Goal: Information Seeking & Learning: Learn about a topic

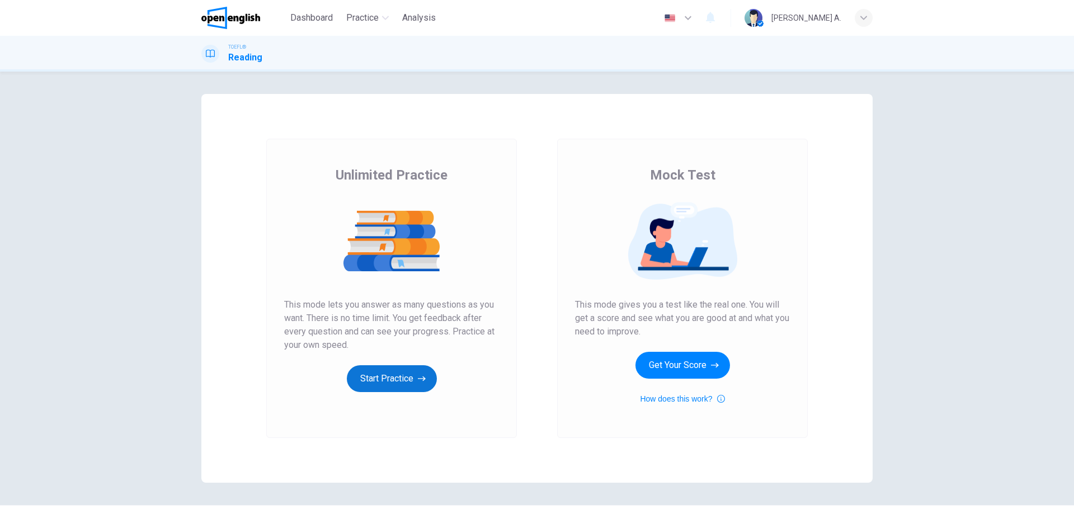
click at [390, 372] on button "Start Practice" at bounding box center [392, 378] width 90 height 27
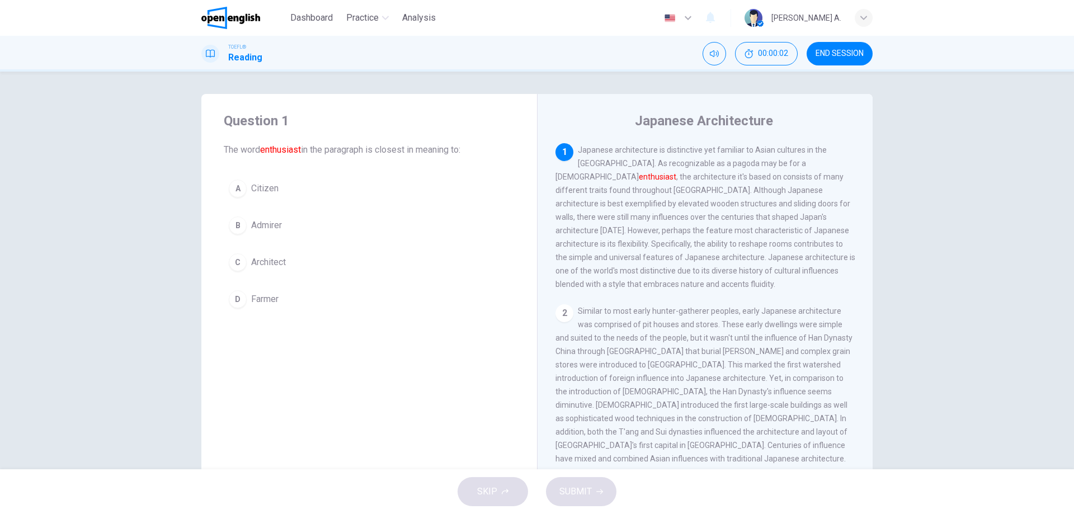
click at [266, 218] on button "B Admirer" at bounding box center [369, 225] width 291 height 28
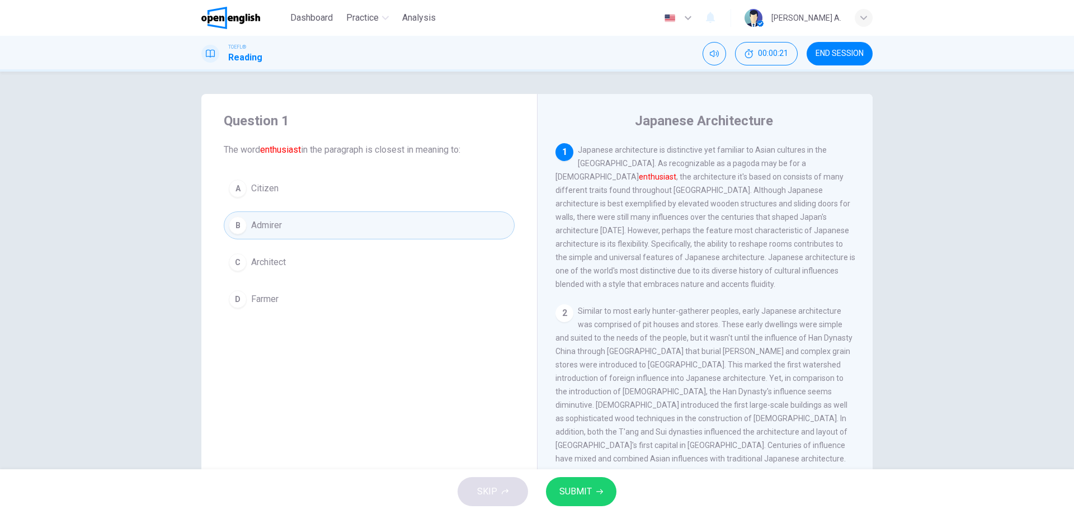
click at [898, 203] on div "Question 1 The word enthusiast in the paragraph is closest in meaning to: A Cit…" at bounding box center [537, 271] width 1074 height 398
click at [676, 172] on font "enthusiast" at bounding box center [657, 176] width 37 height 9
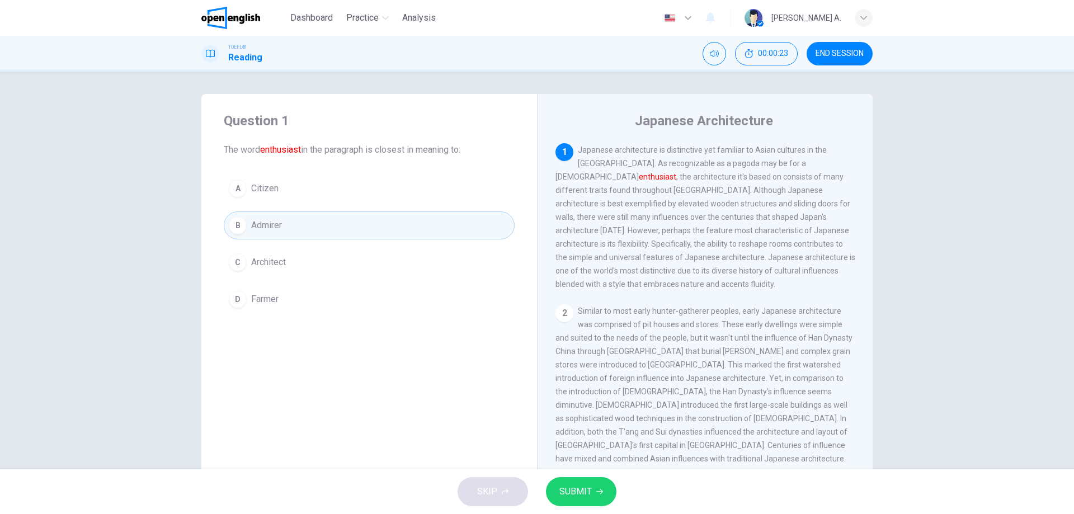
click at [676, 172] on font "enthusiast" at bounding box center [657, 176] width 37 height 9
click at [679, 145] on div "1 Japanese architecture is distinctive yet familiar to Asian cultures in the [G…" at bounding box center [706, 217] width 300 height 148
click at [679, 145] on span "Japanese architecture is distinctive yet familiar to Asian cultures in the [GEO…" at bounding box center [706, 216] width 300 height 143
drag, startPoint x: 717, startPoint y: 200, endPoint x: 719, endPoint y: 192, distance: 8.7
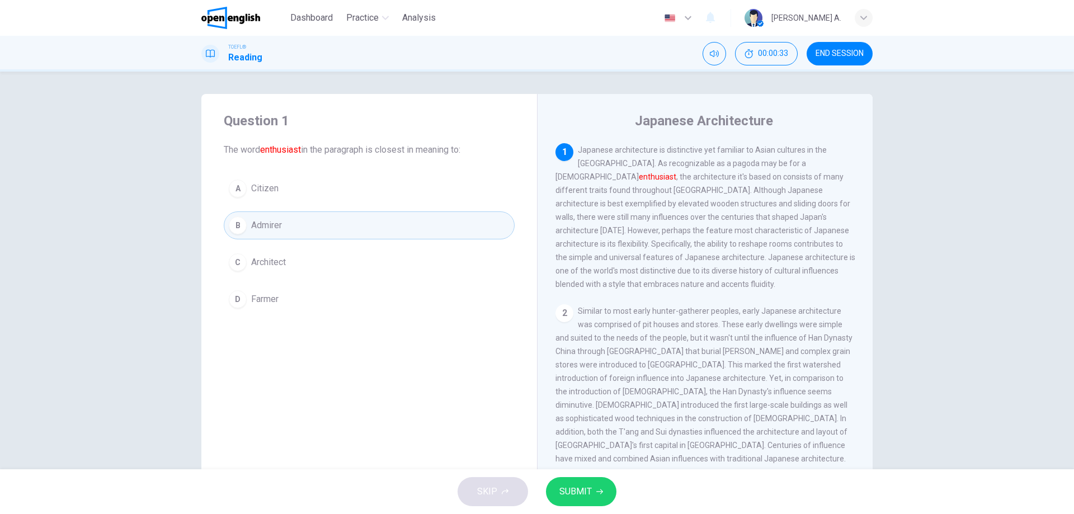
click at [717, 200] on div "1 Japanese architecture is distinctive yet familiar to Asian cultures in the [G…" at bounding box center [706, 217] width 300 height 148
click at [700, 151] on span "Japanese architecture is distinctive yet familiar to Asian cultures in the [GEO…" at bounding box center [706, 216] width 300 height 143
drag, startPoint x: 576, startPoint y: 150, endPoint x: 715, endPoint y: 156, distance: 139.4
click at [715, 156] on div "1 Japanese architecture is distinctive yet familiar to Asian cultures in the [G…" at bounding box center [706, 217] width 300 height 148
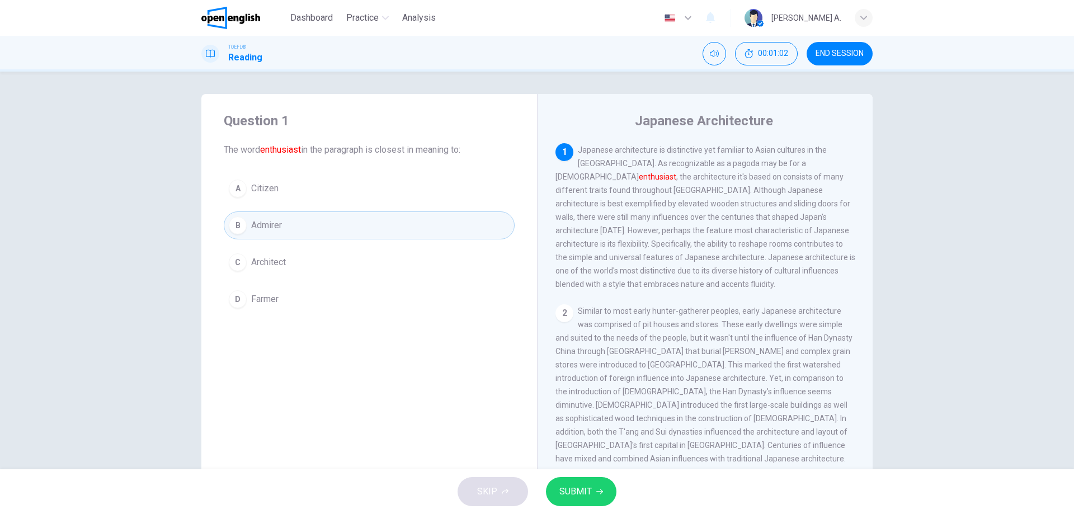
click at [696, 181] on span "Japanese architecture is distinctive yet familiar to Asian cultures in the [GEO…" at bounding box center [706, 216] width 300 height 143
click at [843, 54] on span "END SESSION" at bounding box center [840, 53] width 48 height 9
